Goal: Task Accomplishment & Management: Manage account settings

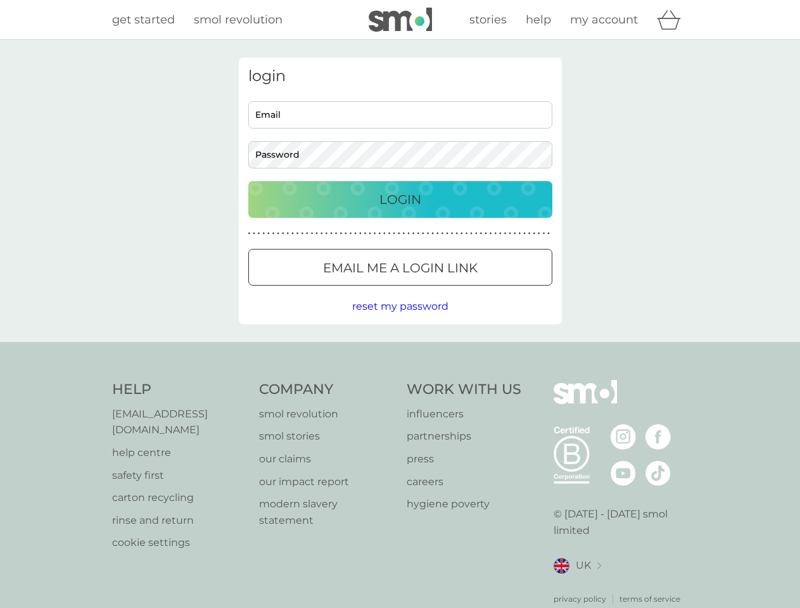
click at [672, 20] on icon "basket" at bounding box center [668, 20] width 24 height 20
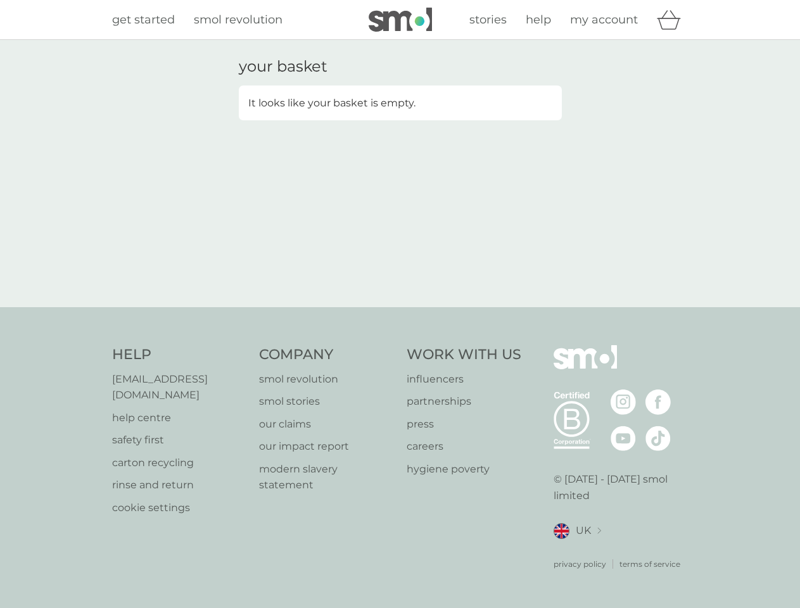
click at [400, 267] on div "your basket It looks like your basket is empty." at bounding box center [400, 174] width 342 height 232
click at [399, 306] on div "your basket It looks like your basket is empty." at bounding box center [400, 173] width 800 height 267
click at [577, 549] on div "privacy policy terms of service" at bounding box center [620, 554] width 135 height 31
